Goal: Task Accomplishment & Management: Manage account settings

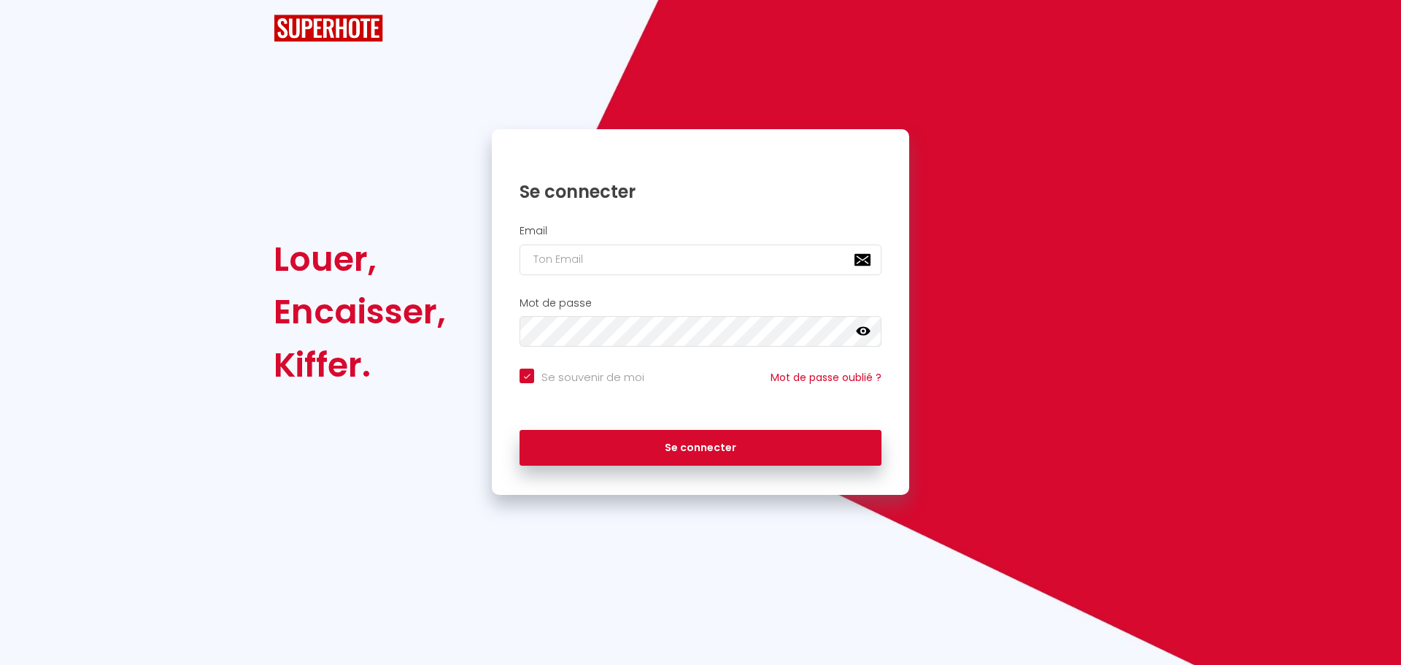
checkbox input "true"
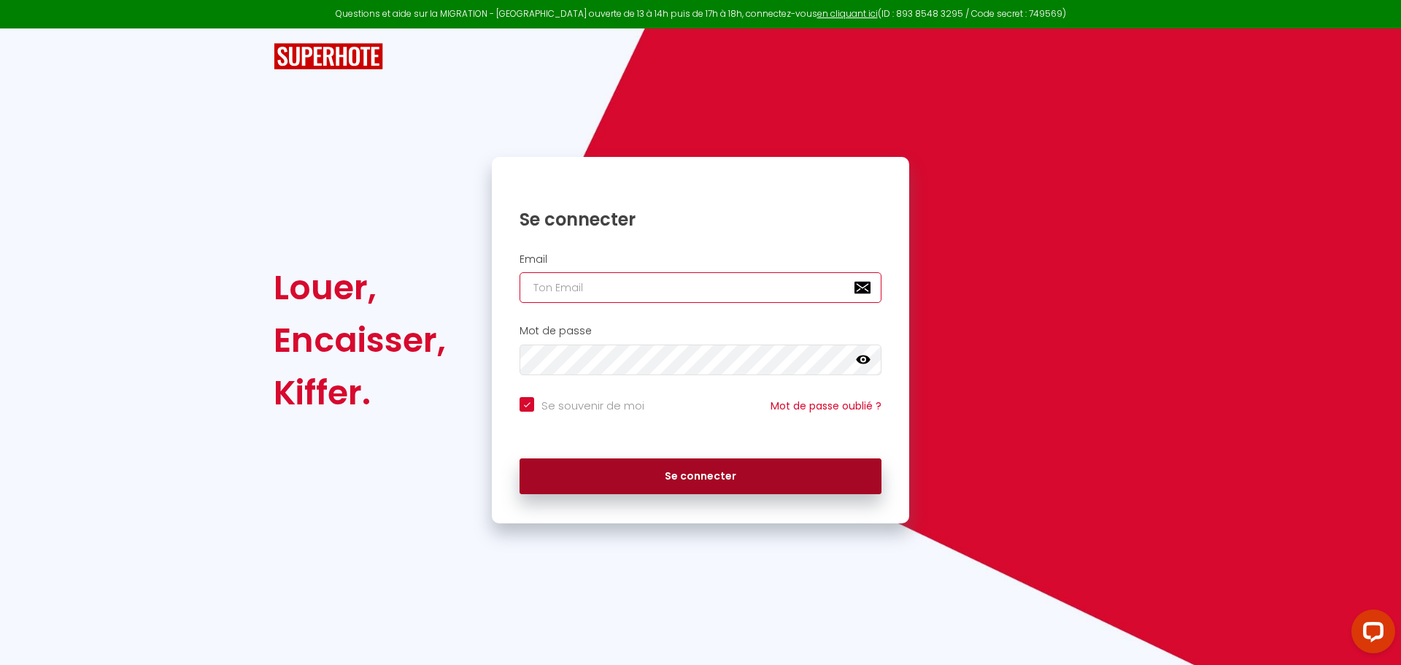
type input "[EMAIL_ADDRESS][DOMAIN_NAME]"
click at [692, 476] on button "Se connecter" at bounding box center [700, 476] width 362 height 36
checkbox input "true"
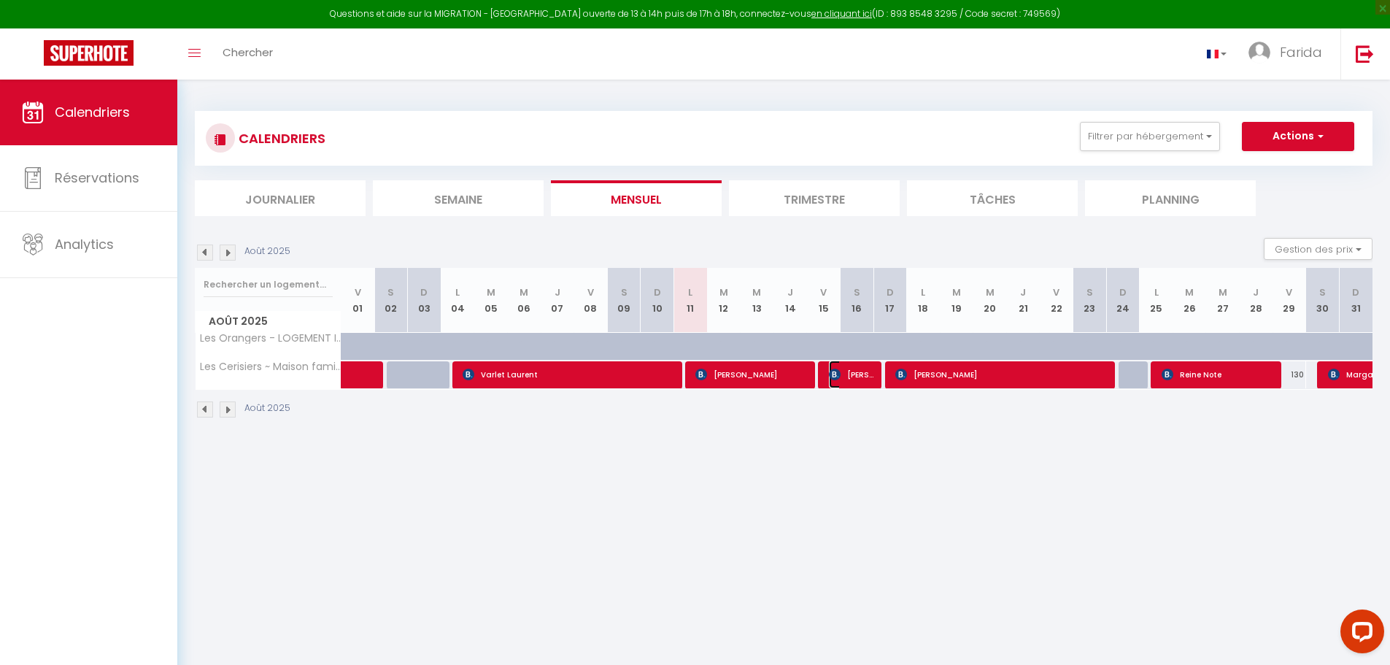
click at [849, 378] on span "[PERSON_NAME]" at bounding box center [851, 374] width 45 height 28
select select "OK"
select select "KO"
select select "0"
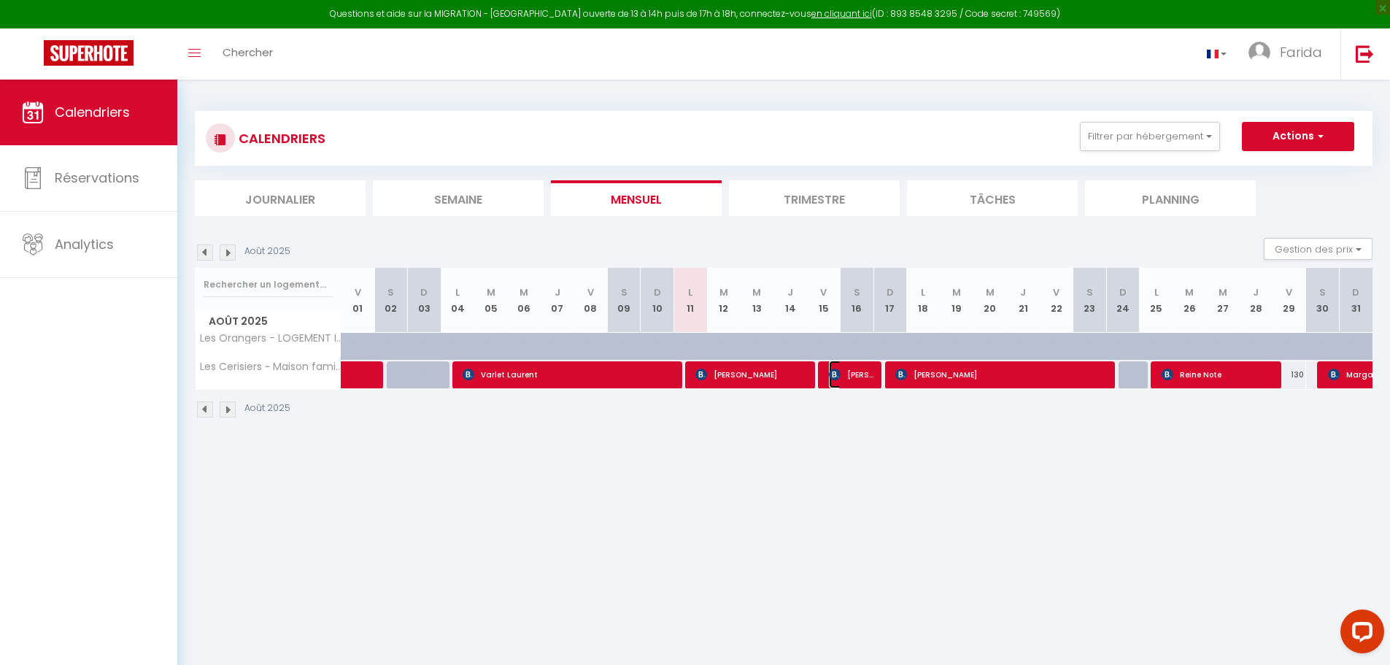
select select "1"
select select
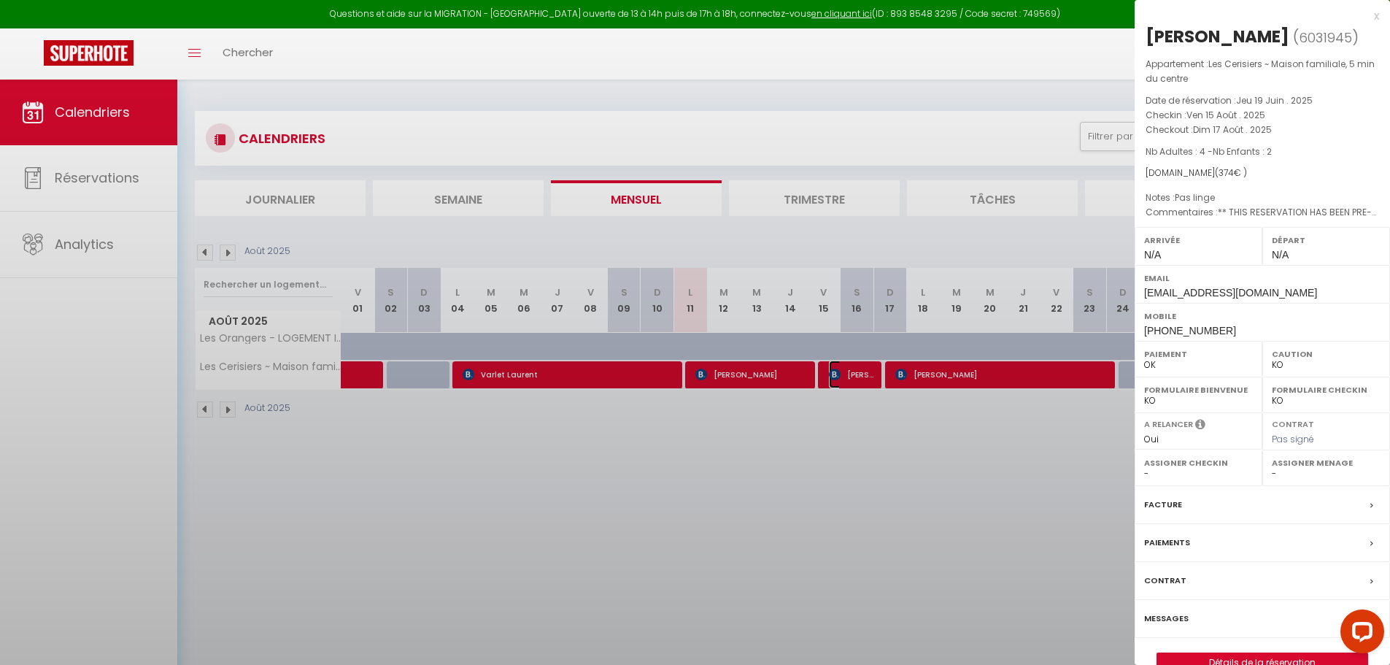
select select "38853"
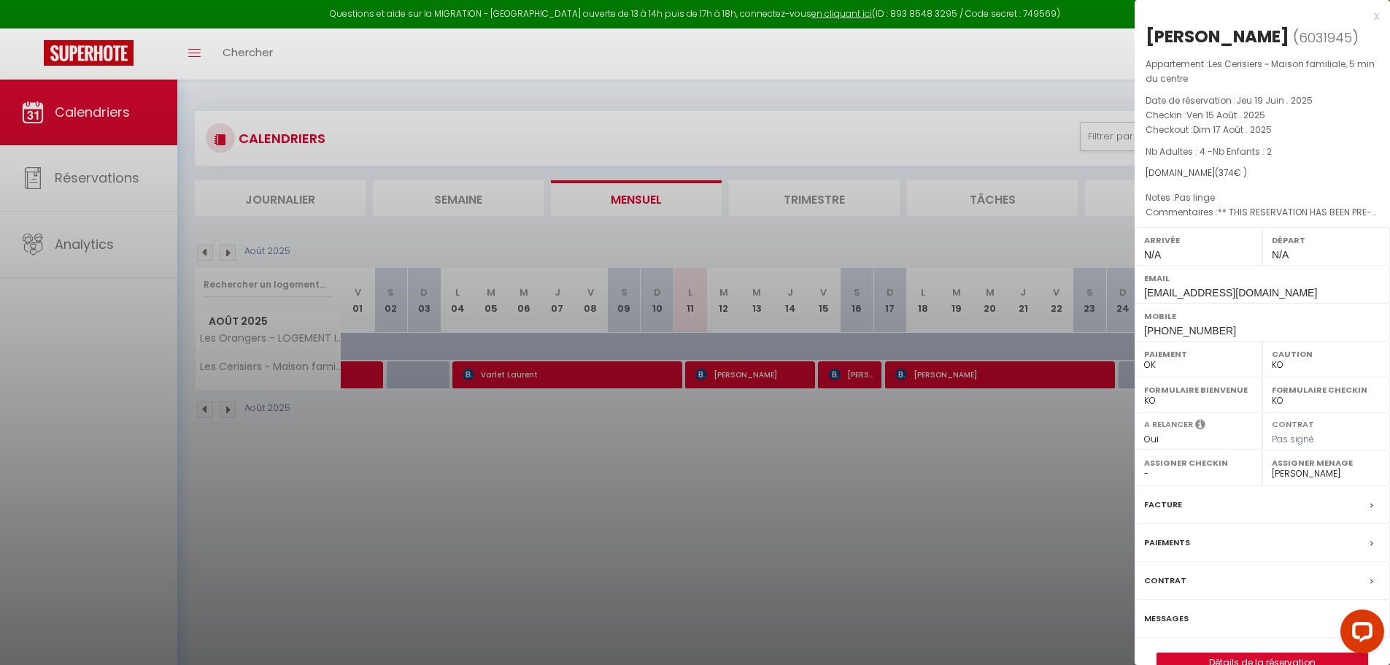
click at [1376, 19] on div "x" at bounding box center [1256, 16] width 244 height 18
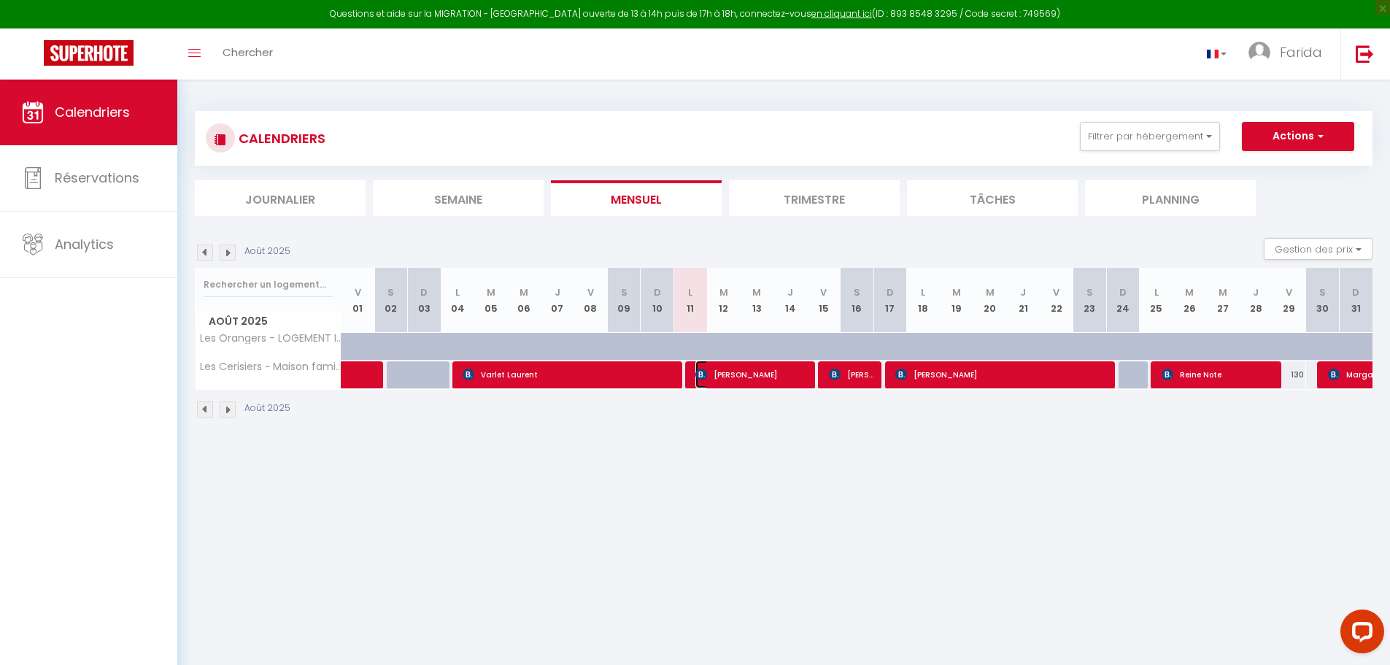
click at [791, 378] on span "[PERSON_NAME]" at bounding box center [751, 374] width 112 height 28
select select "OK"
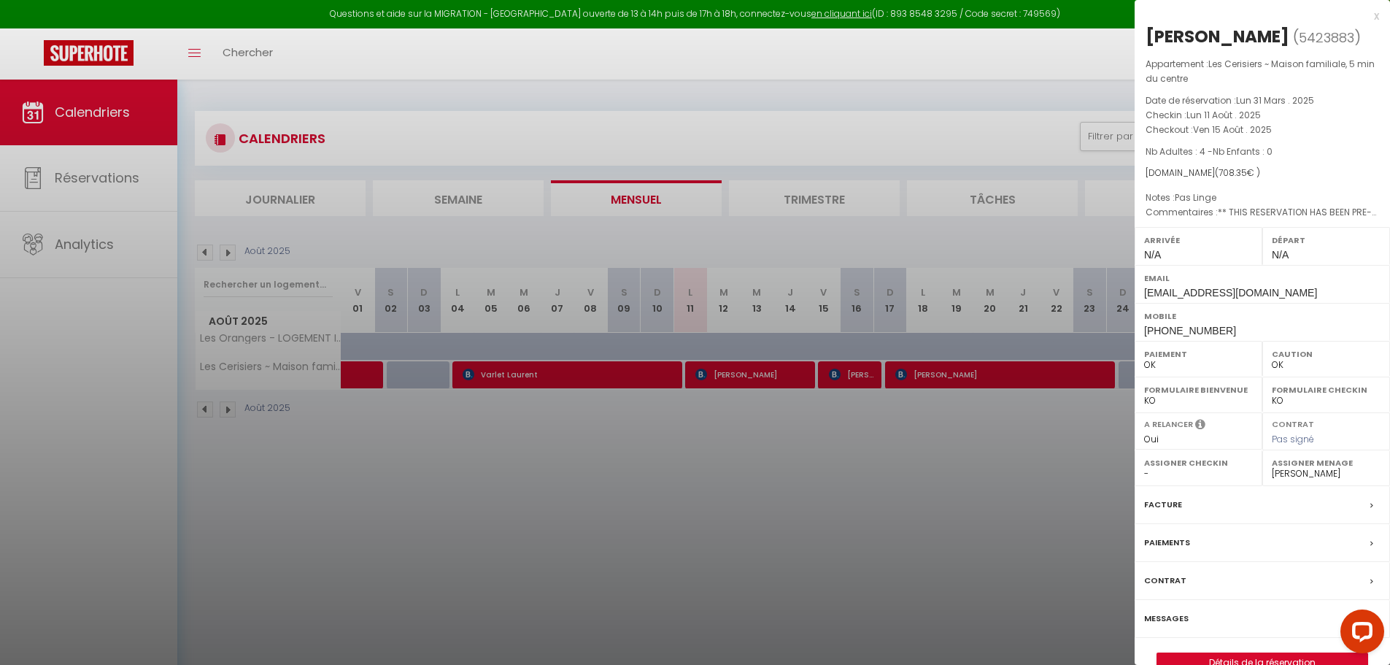
click at [1377, 15] on div "x" at bounding box center [1256, 16] width 244 height 18
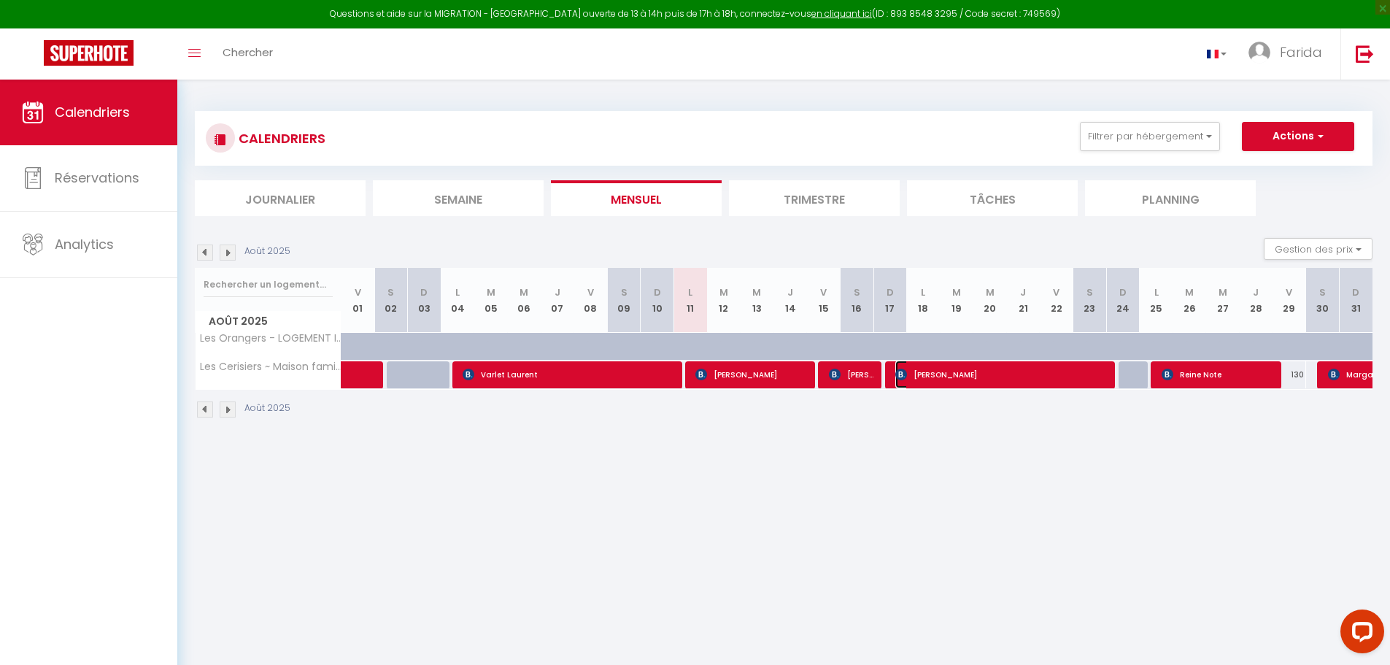
click at [1043, 381] on span "[PERSON_NAME]" at bounding box center [1001, 374] width 212 height 28
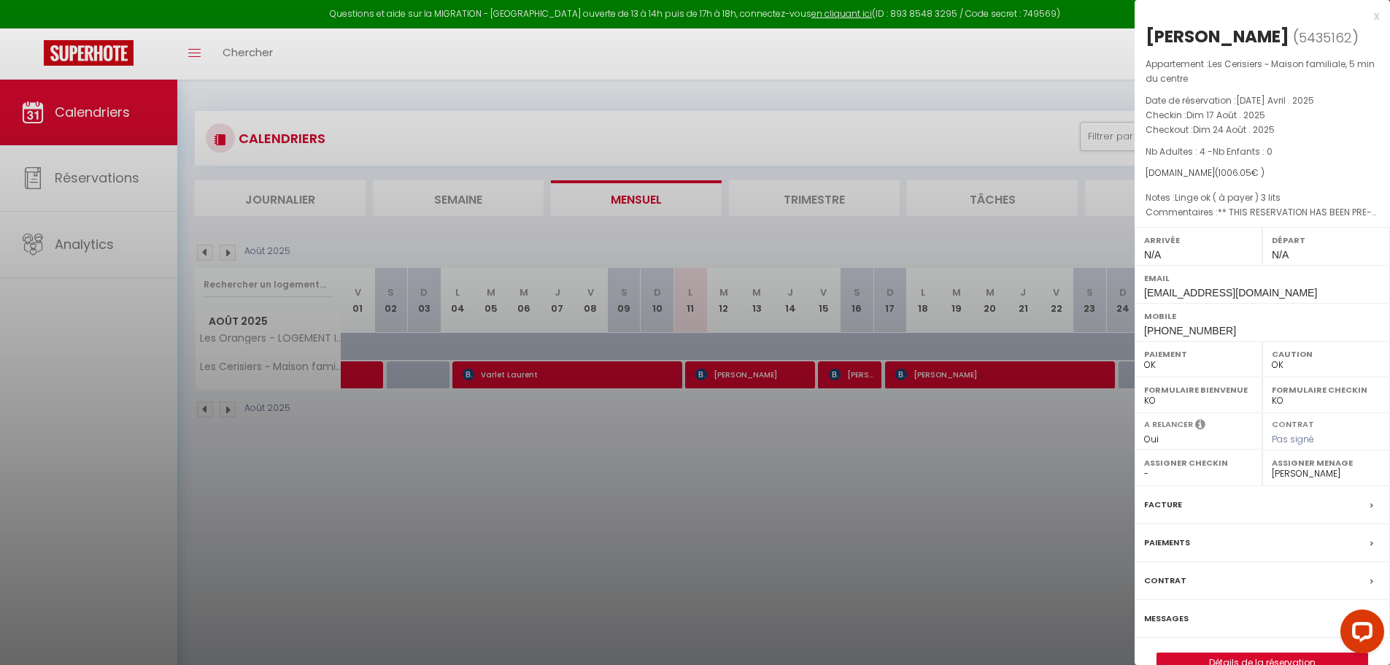
click at [1378, 15] on div "x" at bounding box center [1256, 16] width 244 height 18
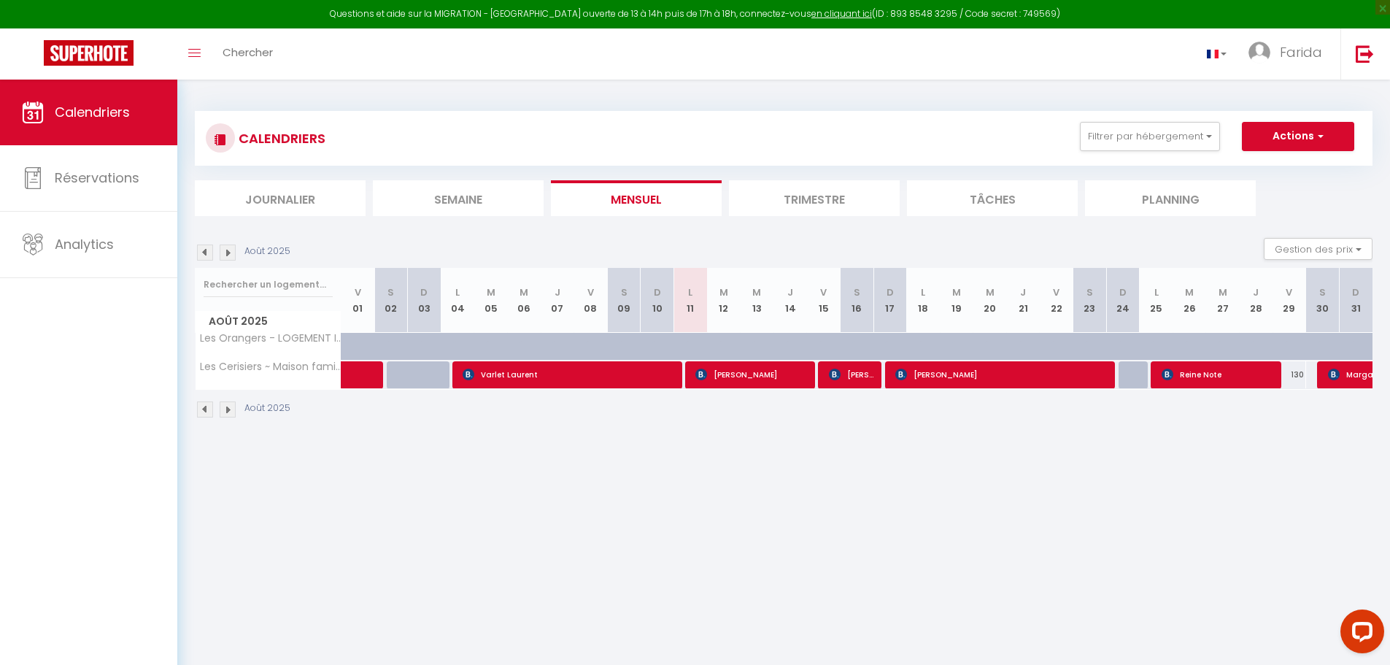
click at [840, 199] on li "Trimestre" at bounding box center [814, 198] width 171 height 36
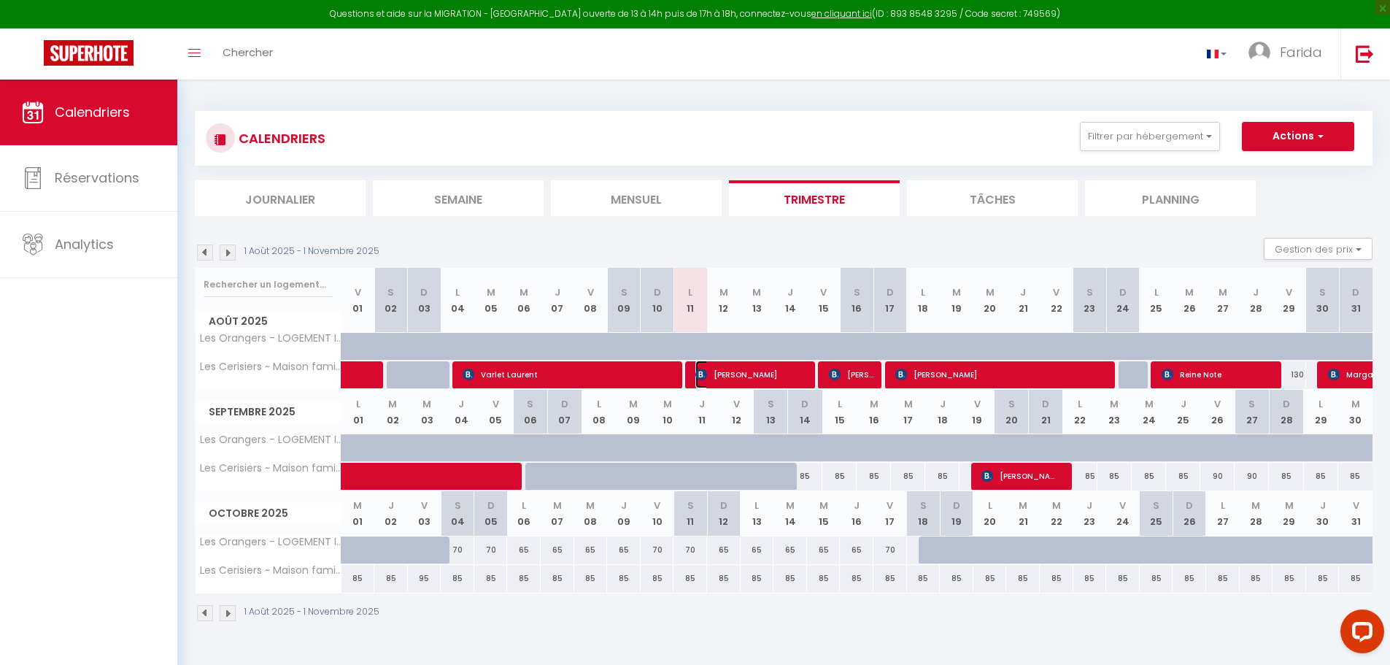
click at [790, 366] on span "[PERSON_NAME]" at bounding box center [751, 374] width 112 height 28
